Goal: Task Accomplishment & Management: Use online tool/utility

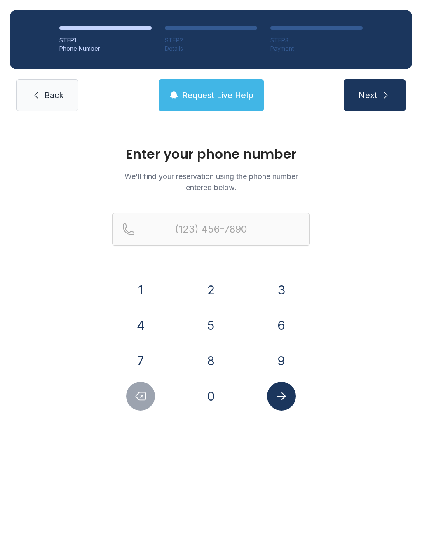
click at [277, 360] on button "9" at bounding box center [281, 360] width 29 height 29
click at [147, 332] on button "4" at bounding box center [140, 325] width 29 height 29
click at [147, 292] on button "1" at bounding box center [140, 289] width 29 height 29
click at [285, 349] on button "9" at bounding box center [281, 360] width 29 height 29
click at [288, 325] on button "6" at bounding box center [281, 325] width 29 height 29
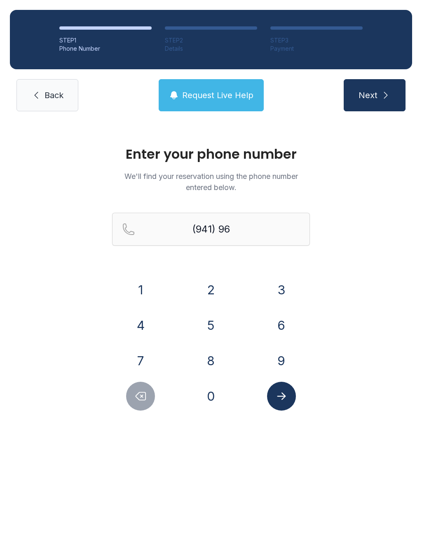
click at [217, 401] on button "0" at bounding box center [210, 395] width 29 height 29
click at [209, 332] on button "5" at bounding box center [210, 325] width 29 height 29
click at [279, 285] on button "3" at bounding box center [281, 289] width 29 height 29
click at [283, 329] on button "6" at bounding box center [281, 325] width 29 height 29
click at [213, 402] on button "0" at bounding box center [210, 395] width 29 height 29
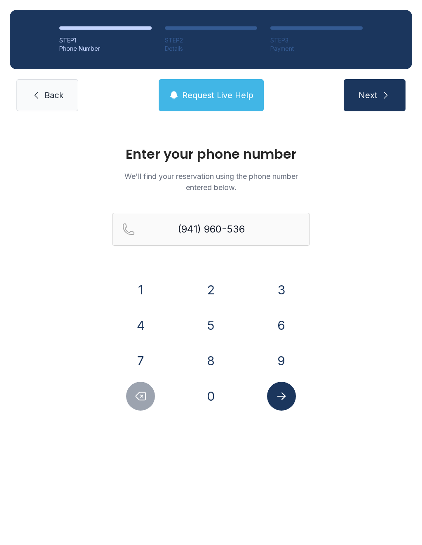
type input "[PHONE_NUMBER]"
click at [285, 388] on button "Submit lookup form" at bounding box center [281, 395] width 29 height 29
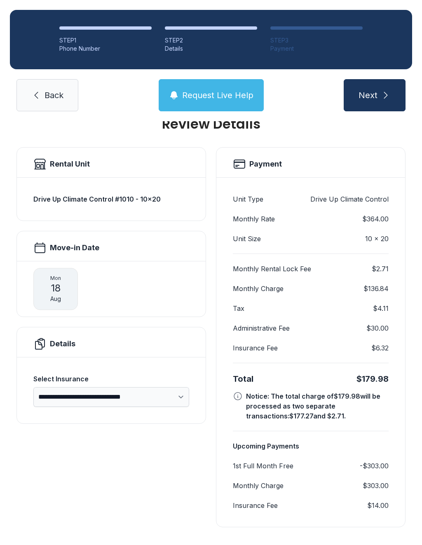
scroll to position [27, 0]
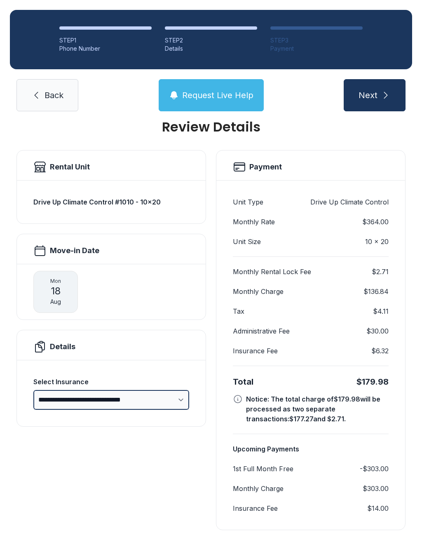
click at [179, 399] on select "**********" at bounding box center [111, 400] width 156 height 20
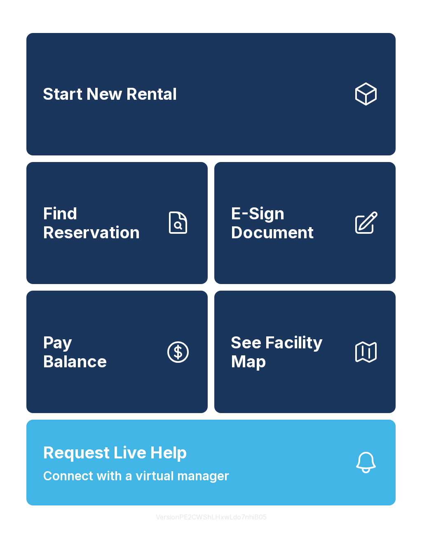
click at [130, 222] on span "Find Reservation" at bounding box center [100, 222] width 115 height 37
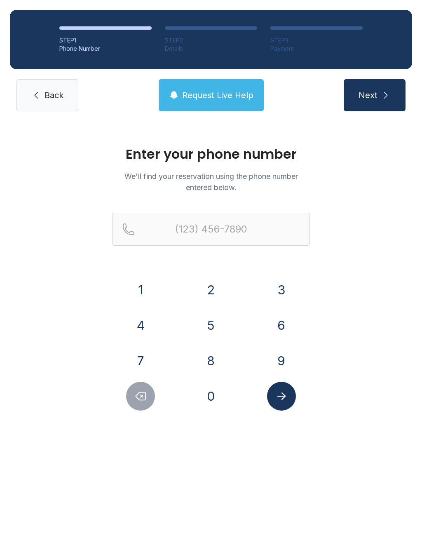
click at [274, 354] on button "9" at bounding box center [281, 360] width 29 height 29
click at [141, 320] on button "4" at bounding box center [140, 325] width 29 height 29
click at [147, 288] on button "1" at bounding box center [140, 289] width 29 height 29
click at [282, 348] on button "9" at bounding box center [281, 360] width 29 height 29
click at [284, 323] on button "6" at bounding box center [281, 325] width 29 height 29
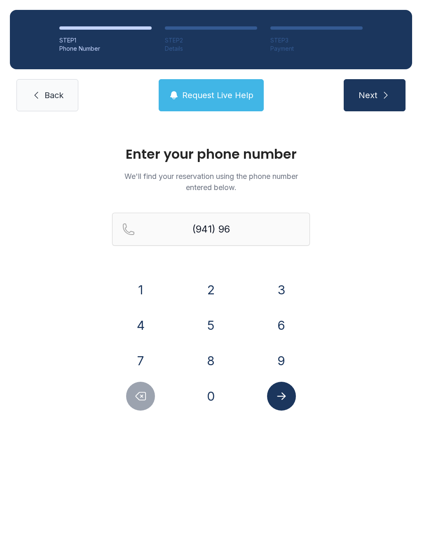
click at [212, 398] on button "0" at bounding box center [210, 395] width 29 height 29
click at [217, 319] on button "5" at bounding box center [210, 325] width 29 height 29
click at [285, 295] on button "3" at bounding box center [281, 289] width 29 height 29
click at [283, 328] on button "6" at bounding box center [281, 325] width 29 height 29
click at [212, 407] on button "0" at bounding box center [210, 395] width 29 height 29
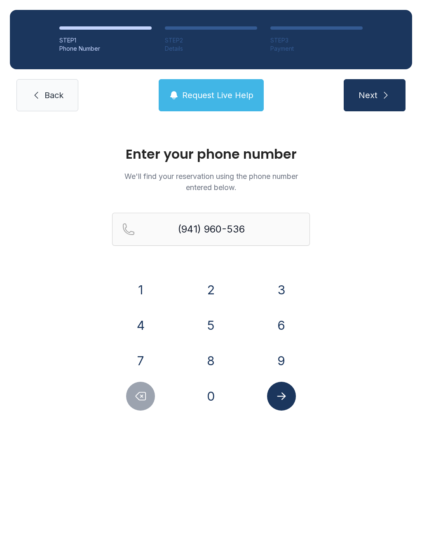
type input "[PHONE_NUMBER]"
click at [288, 391] on button "Submit lookup form" at bounding box center [281, 395] width 29 height 29
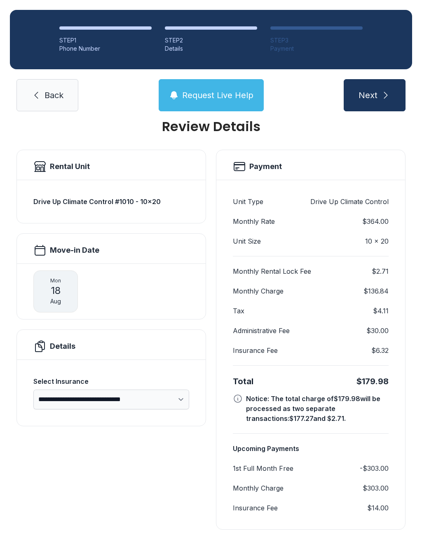
scroll to position [27, 0]
click at [373, 102] on button "Next" at bounding box center [375, 95] width 62 height 32
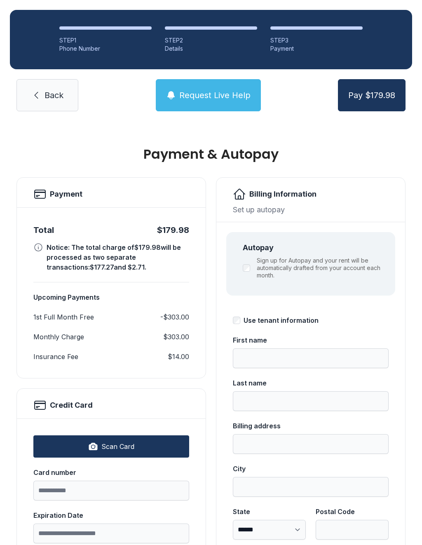
click at [46, 90] on span "Back" at bounding box center [53, 95] width 19 height 12
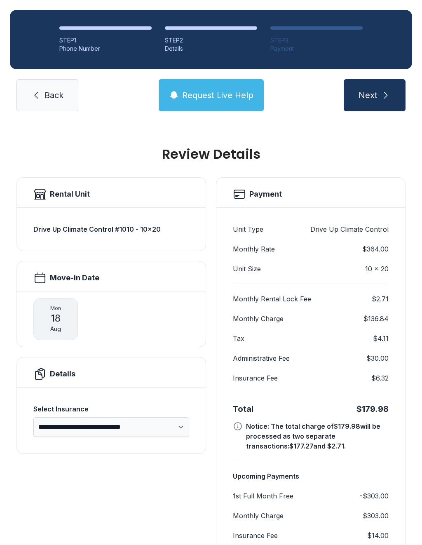
click at [50, 92] on span "Back" at bounding box center [53, 95] width 19 height 12
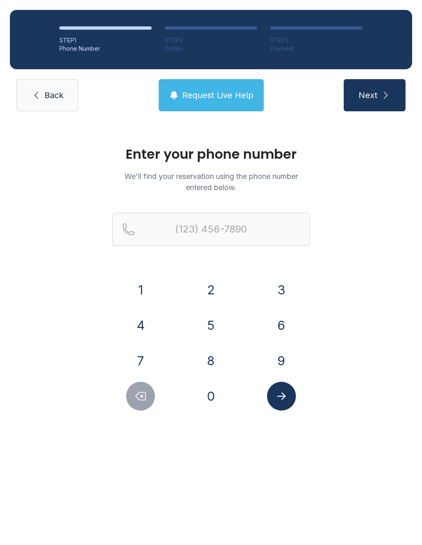
click at [59, 87] on link "Back" at bounding box center [47, 95] width 62 height 32
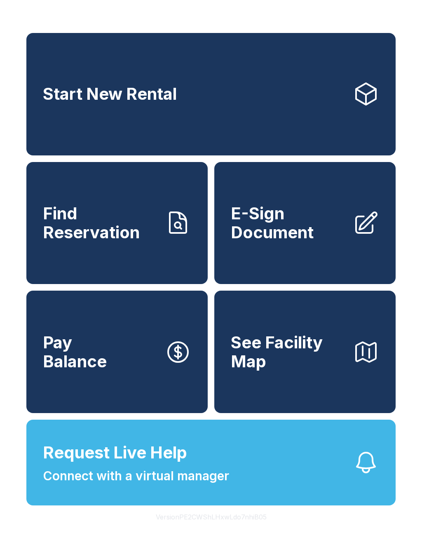
click at [300, 222] on span "E-Sign Document" at bounding box center [288, 222] width 115 height 37
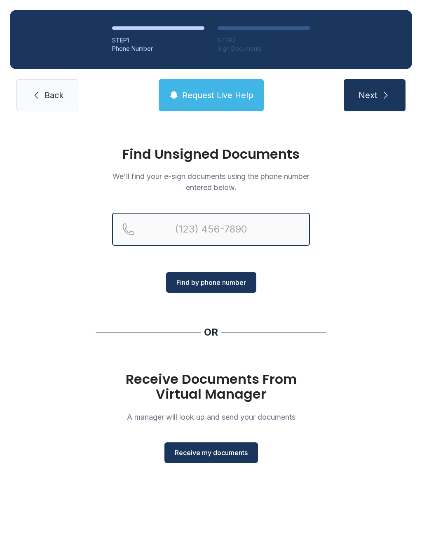
click at [216, 232] on input "Reservation phone number" at bounding box center [211, 229] width 198 height 33
type input "("
click at [349, 259] on div "Find Unsigned Documents We'll find your e-sign documents using the phone number…" at bounding box center [211, 308] width 422 height 374
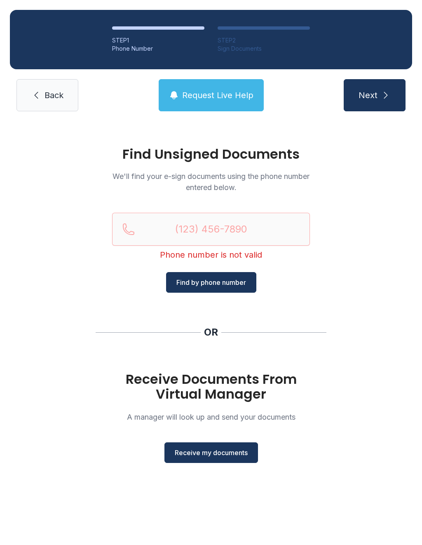
click at [205, 452] on span "Receive my documents" at bounding box center [211, 452] width 73 height 10
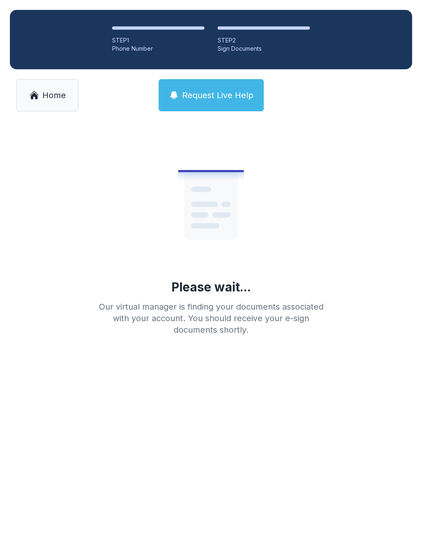
click at [49, 91] on span "Home" at bounding box center [53, 95] width 23 height 12
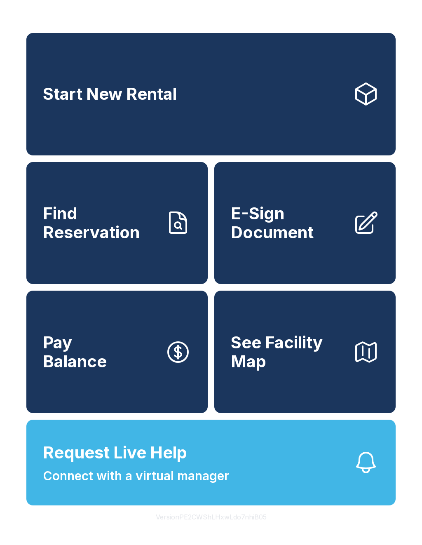
click at [291, 218] on span "E-Sign Document" at bounding box center [288, 222] width 115 height 37
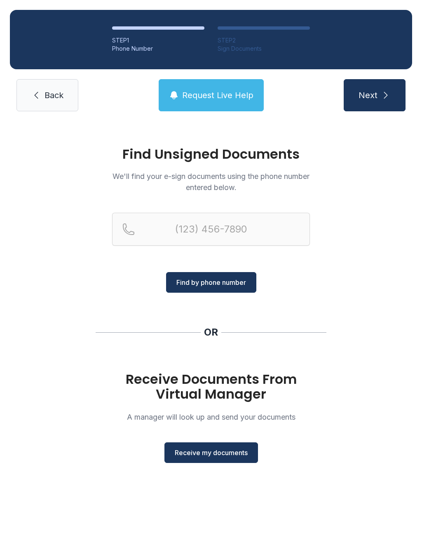
click at [215, 455] on span "Receive my documents" at bounding box center [211, 452] width 73 height 10
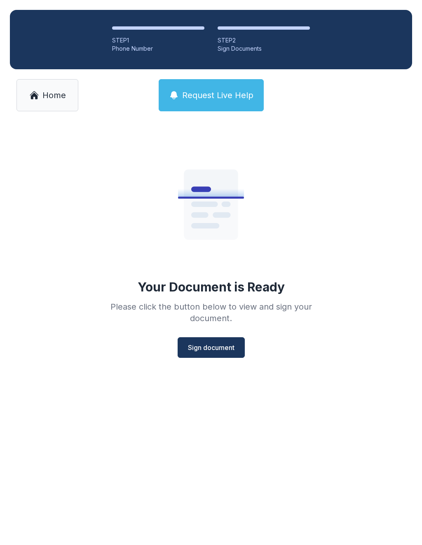
click at [210, 348] on span "Sign document" at bounding box center [211, 347] width 47 height 10
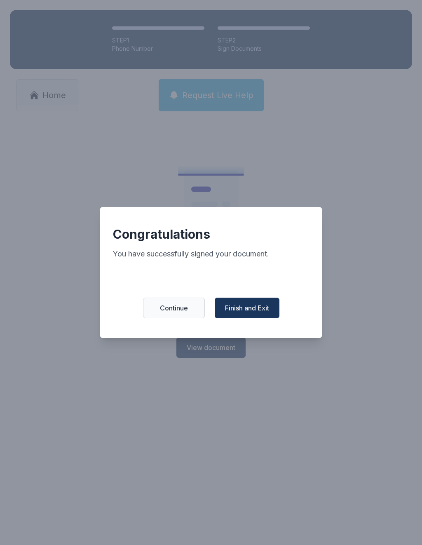
click at [252, 309] on span "Finish and Exit" at bounding box center [247, 308] width 44 height 10
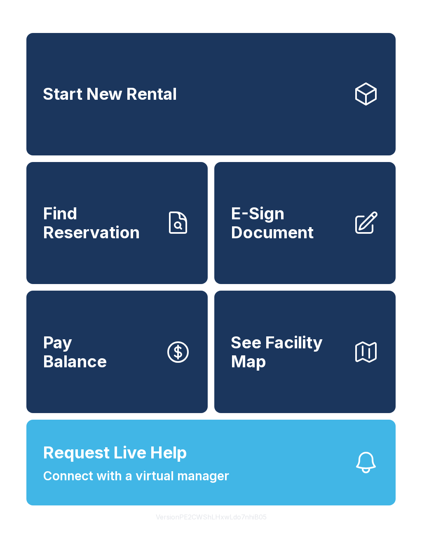
click at [313, 236] on span "E-Sign Document" at bounding box center [288, 222] width 115 height 37
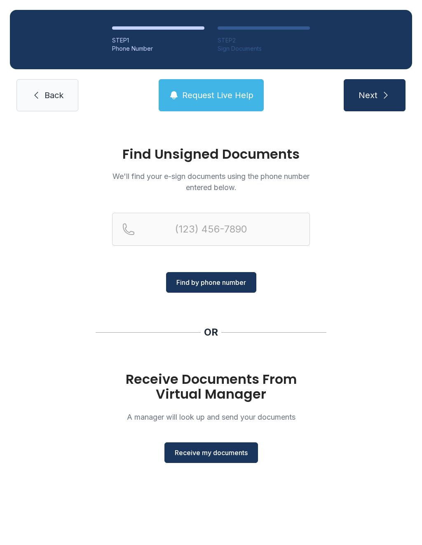
click at [225, 451] on span "Receive my documents" at bounding box center [211, 452] width 73 height 10
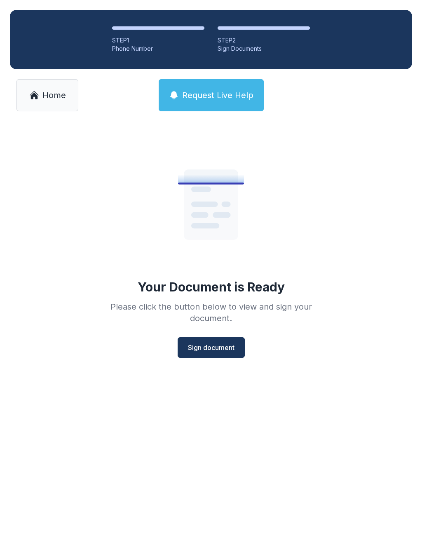
click at [226, 349] on span "Sign document" at bounding box center [211, 347] width 47 height 10
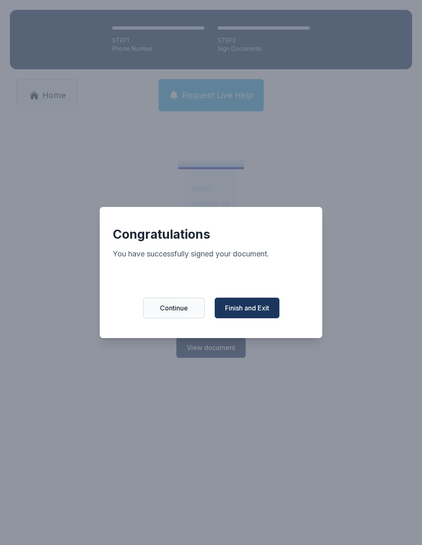
click at [256, 313] on span "Finish and Exit" at bounding box center [247, 308] width 44 height 10
